Goal: Book appointment/travel/reservation

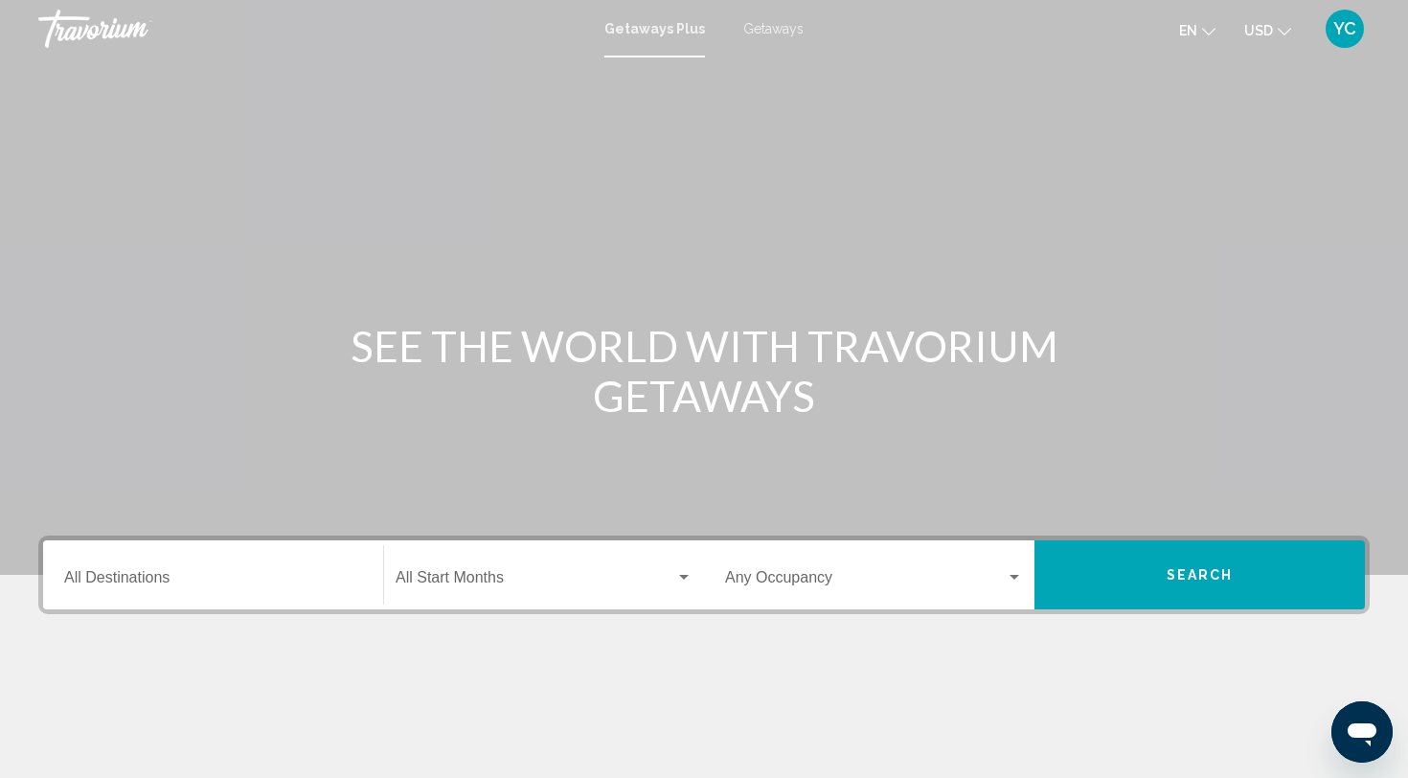
click at [773, 29] on span "Getaways" at bounding box center [773, 28] width 60 height 15
click at [212, 579] on input "Destination All Destinations" at bounding box center [213, 581] width 298 height 17
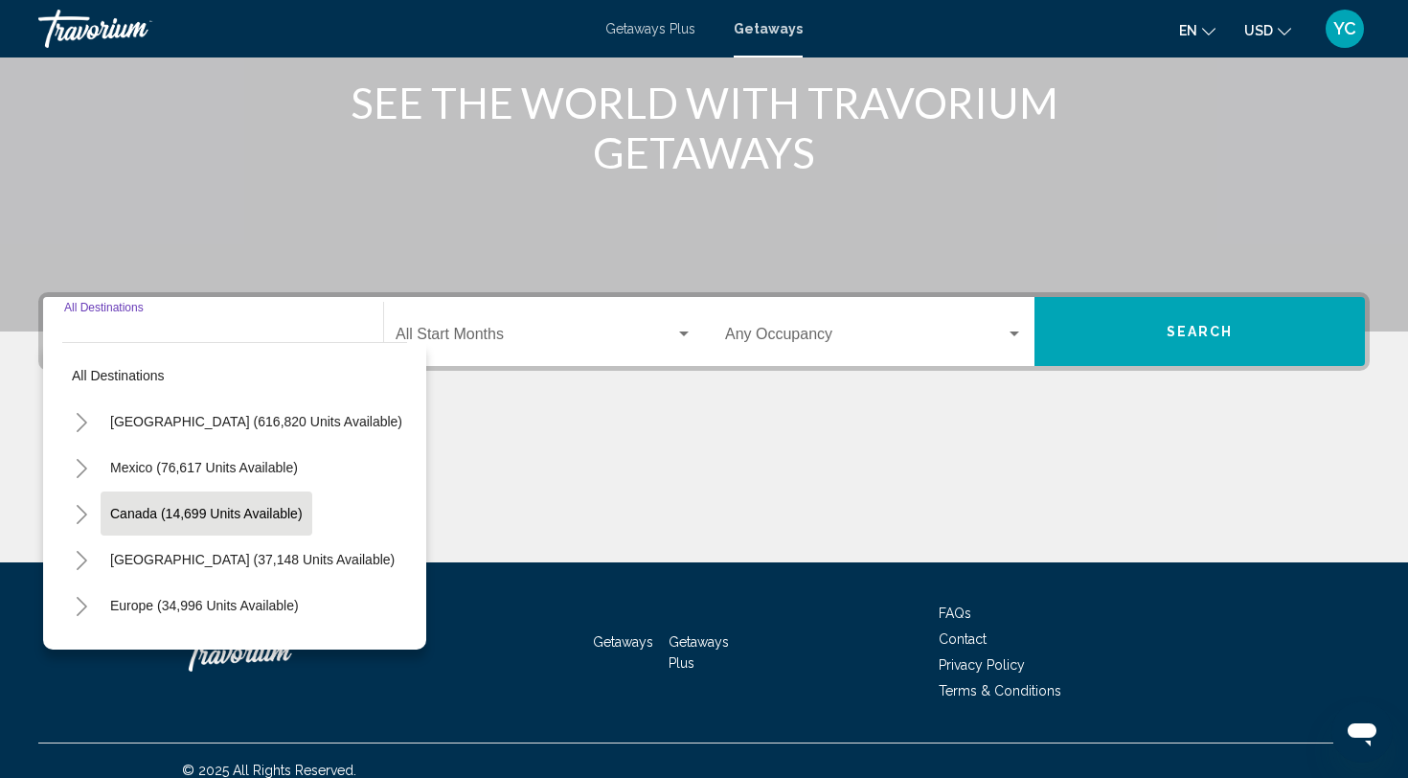
scroll to position [262, 0]
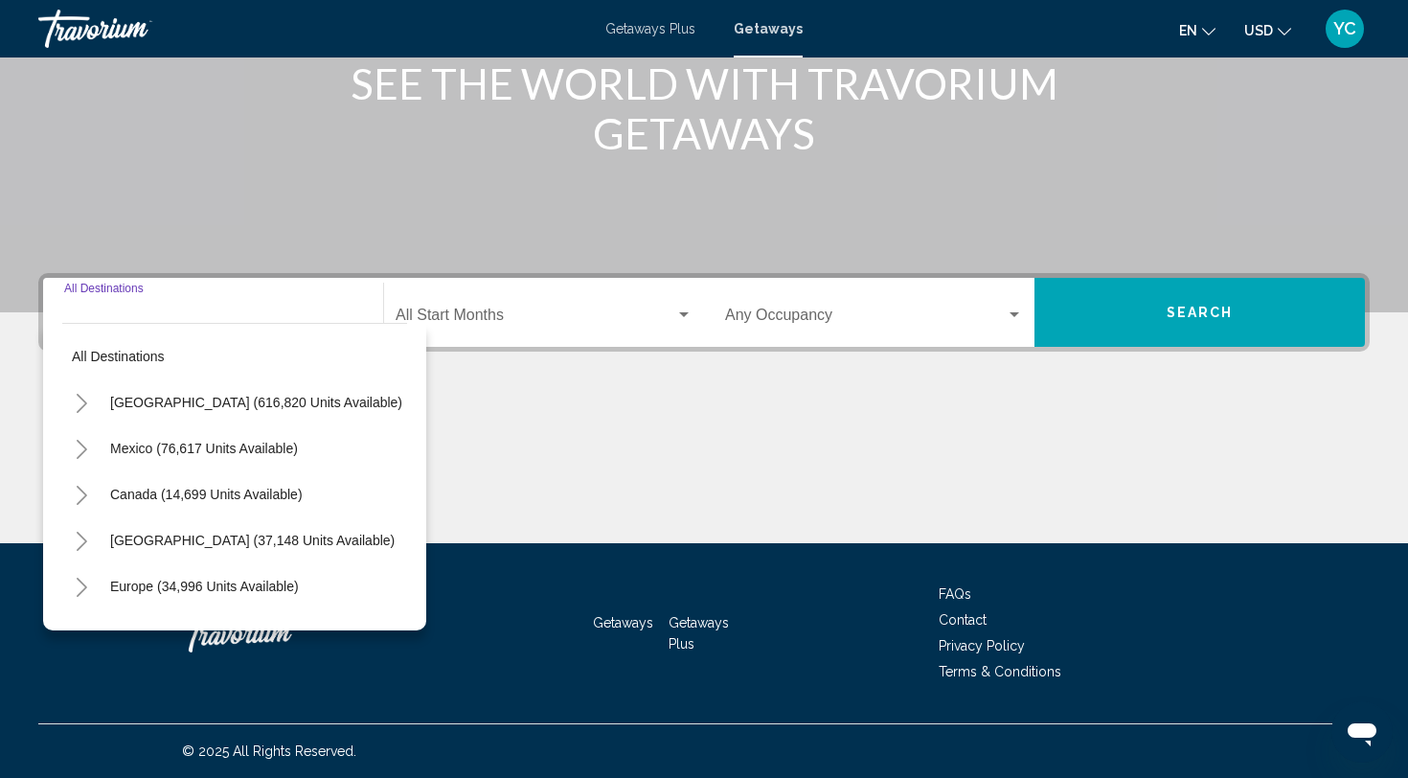
click at [81, 403] on icon "Toggle United States (616,820 units available)" at bounding box center [82, 403] width 14 height 19
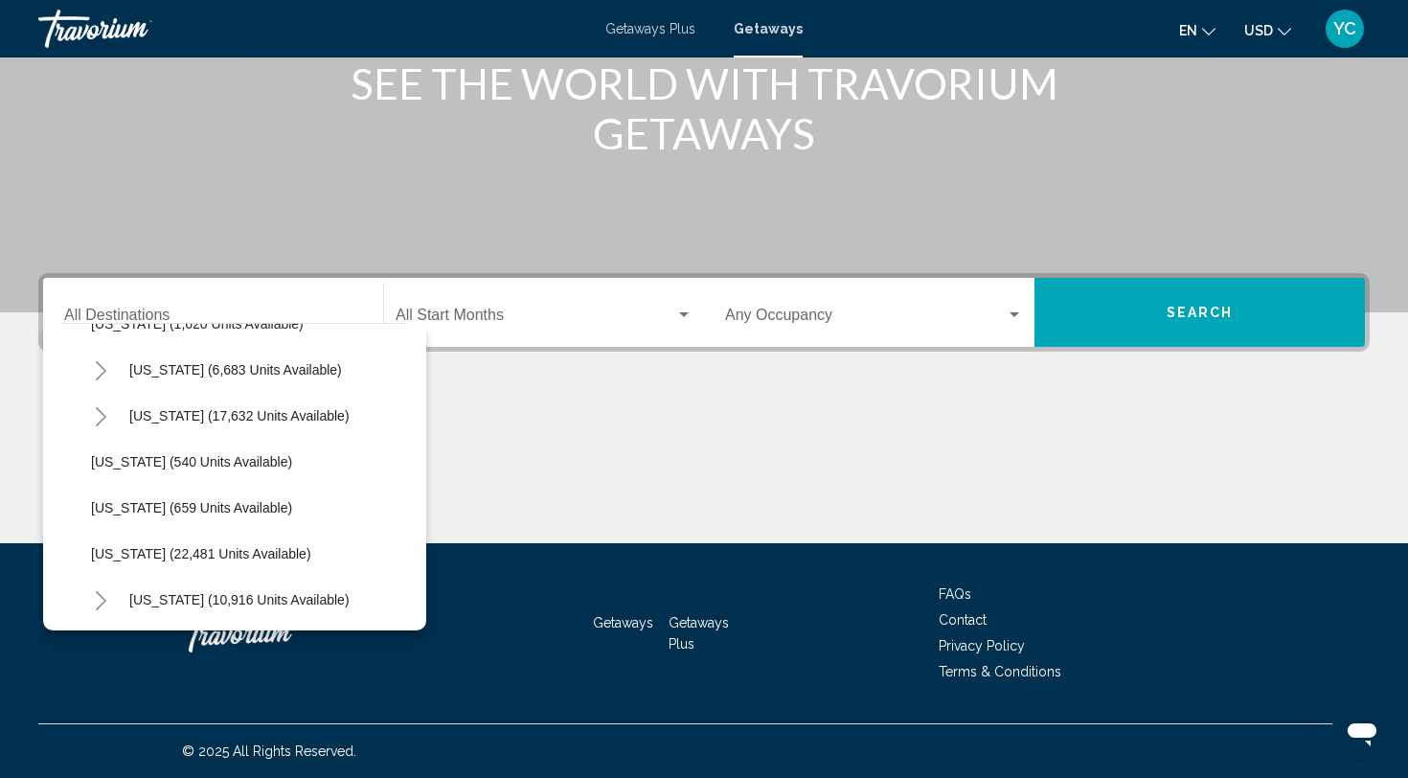
scroll to position [1368, 0]
click at [165, 546] on span "[US_STATE] (22,481 units available)" at bounding box center [201, 551] width 220 height 15
type input "**********"
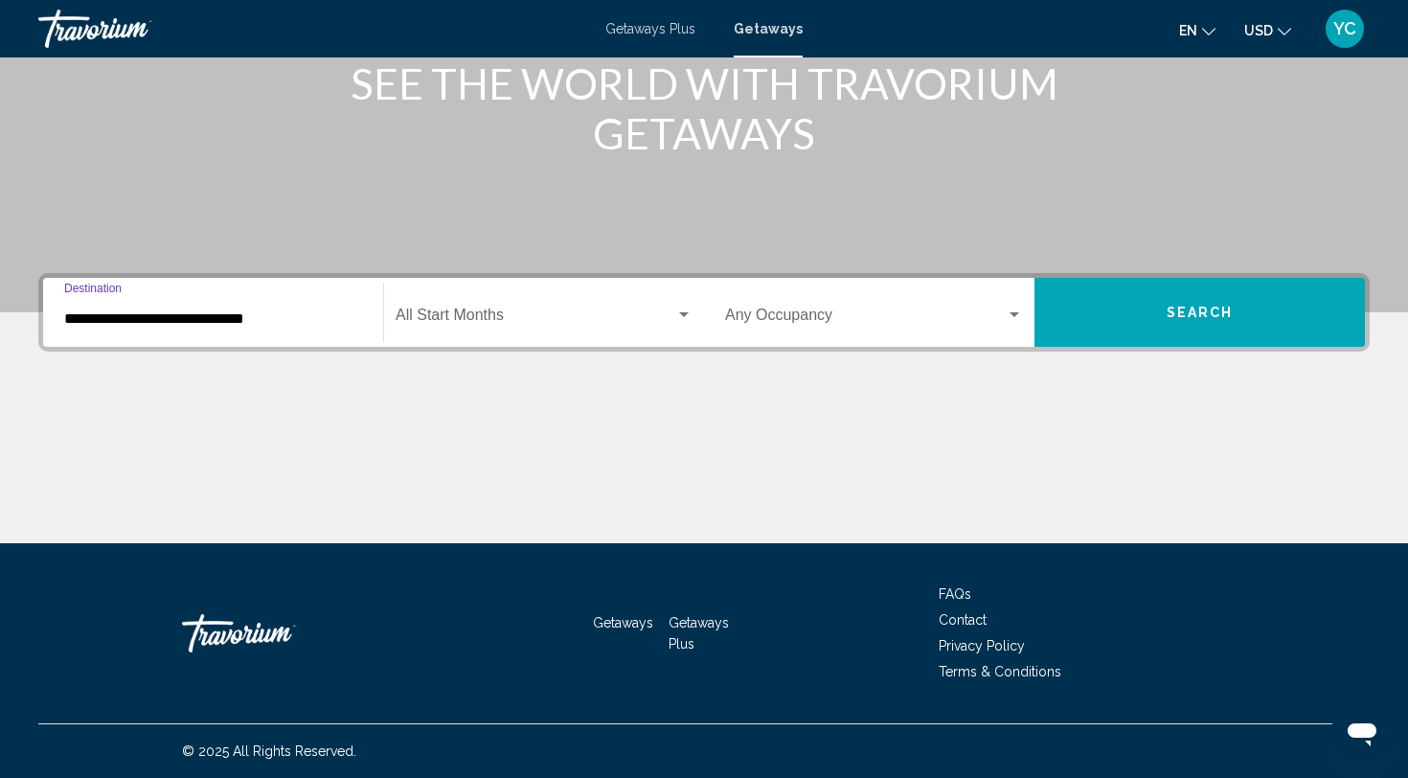
click at [1112, 292] on button "Search" at bounding box center [1199, 312] width 330 height 69
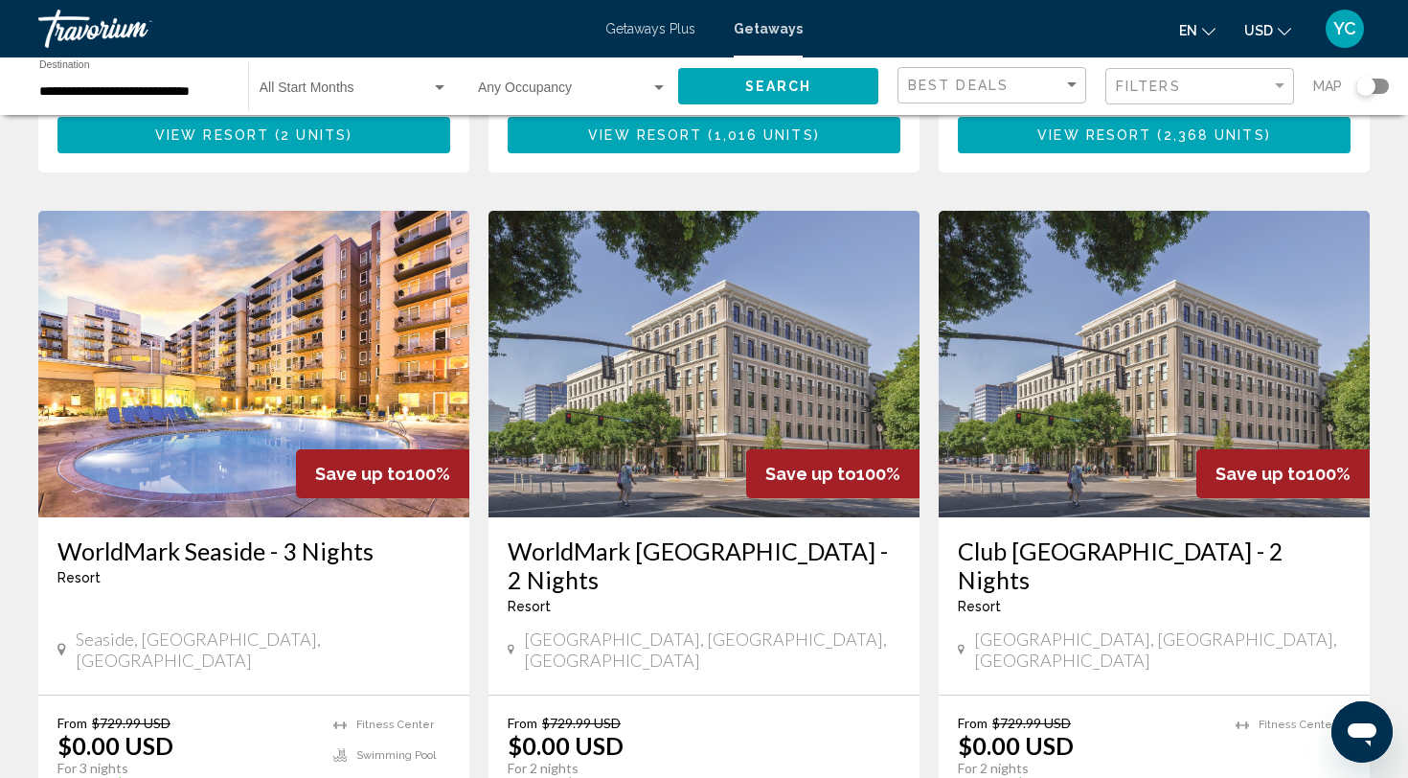
scroll to position [1439, 0]
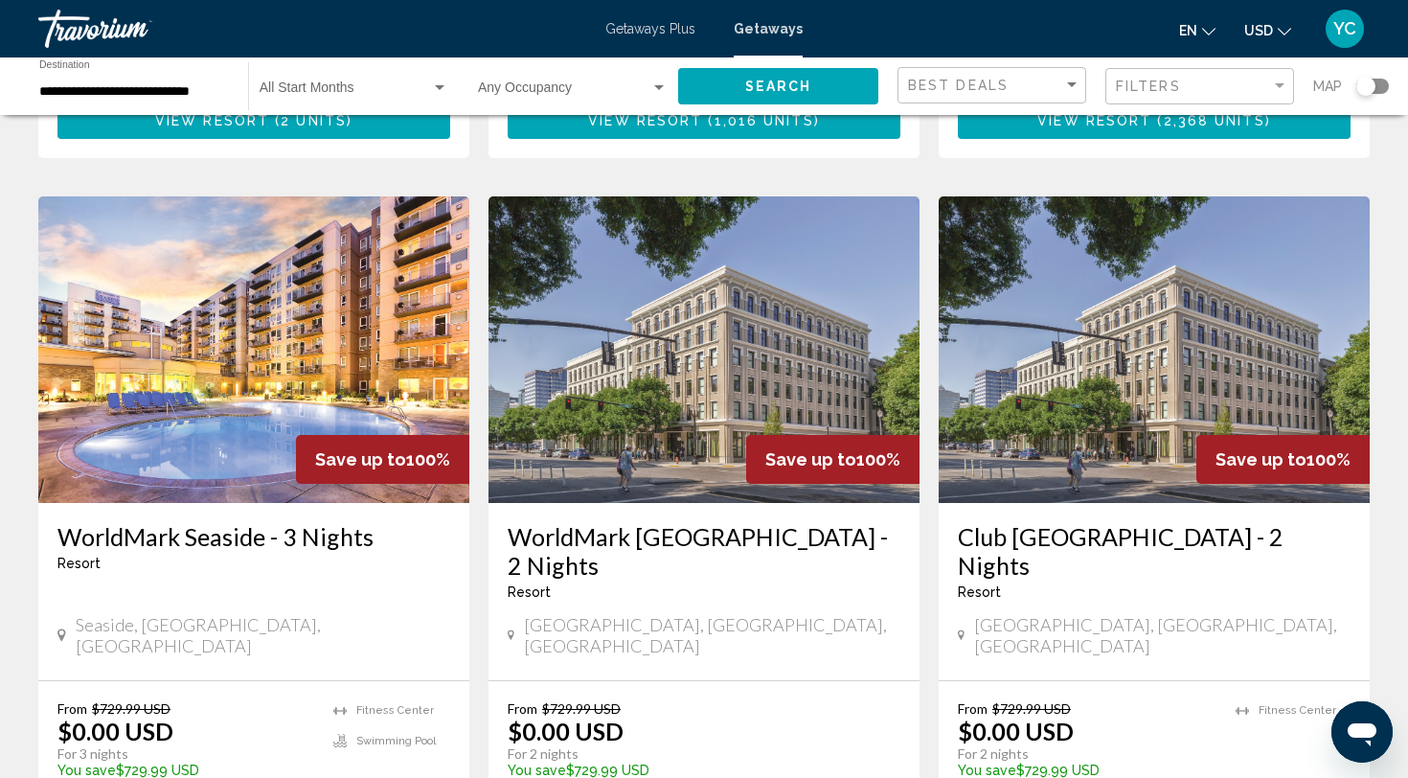
click at [329, 330] on img "Main content" at bounding box center [253, 349] width 431 height 306
